Goal: Transaction & Acquisition: Purchase product/service

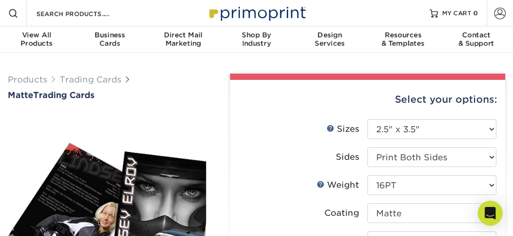
select select "2.50x3.50"
select select "c2f9bce9-36c2-409d-b101-c29d9d031e18"
select select "upload"
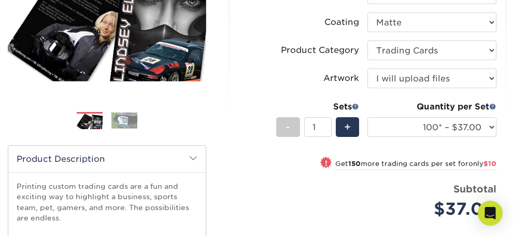
scroll to position [207, 0]
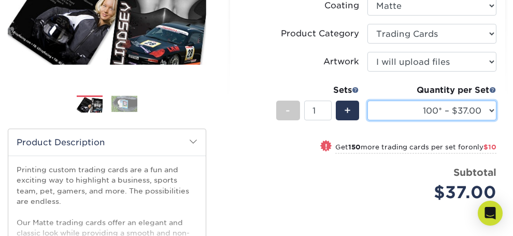
click at [430, 120] on select "100* – $37.00 250* – $47.00 500* – $58.00 1000 – $71.00 2500 – $141.00 5000 – $…" at bounding box center [431, 110] width 129 height 20
click at [400, 132] on div "Quantity per Set 100* – $37.00 250* – $47.00 500* – $58.00 1000 – $71.00 2500 –…" at bounding box center [431, 108] width 129 height 48
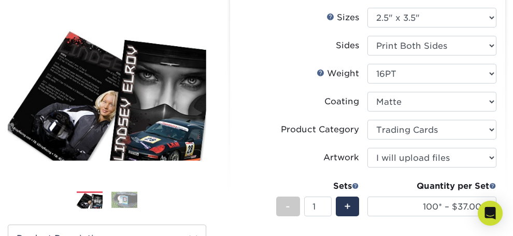
scroll to position [104, 0]
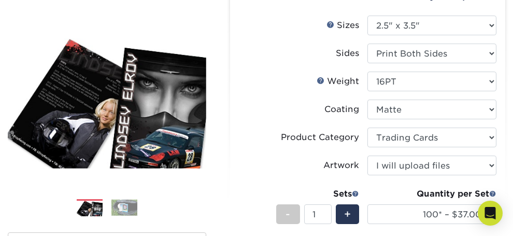
click at [137, 215] on img at bounding box center [124, 207] width 26 height 16
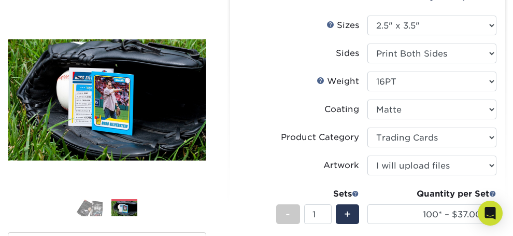
click at [103, 216] on img at bounding box center [90, 207] width 26 height 18
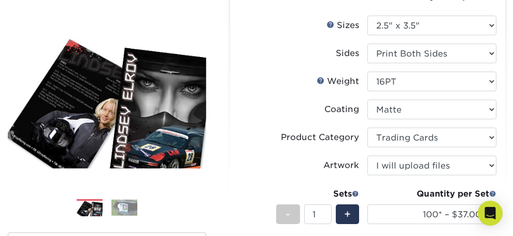
click at [137, 215] on img at bounding box center [124, 207] width 26 height 16
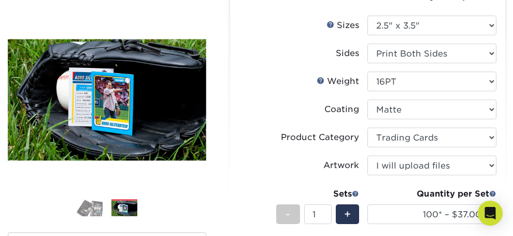
click at [103, 216] on img at bounding box center [90, 207] width 26 height 18
